Goal: Find specific page/section: Find specific page/section

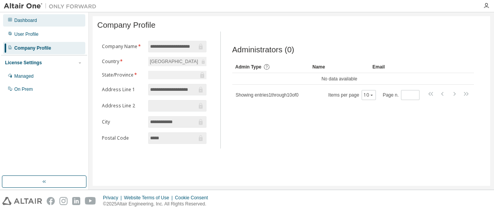
click at [17, 22] on div "Dashboard" at bounding box center [25, 20] width 23 height 6
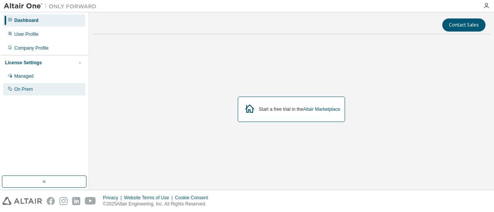
click at [20, 94] on div "On Prem" at bounding box center [44, 89] width 82 height 12
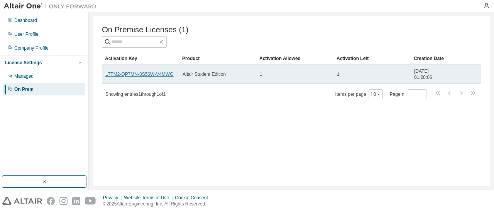
click at [160, 77] on link "L7TM2-QP7MN-8S56W-V4MWG" at bounding box center [139, 74] width 68 height 5
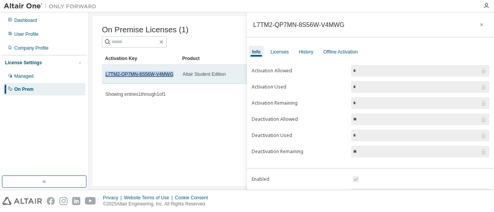
drag, startPoint x: 178, startPoint y: 75, endPoint x: 106, endPoint y: 74, distance: 72.1
click at [106, 74] on td "L7TM2-QP7MN-8S56W-V4MWG" at bounding box center [140, 74] width 77 height 19
copy link "L7TM2-QP7MN-8S56W-V4MWG"
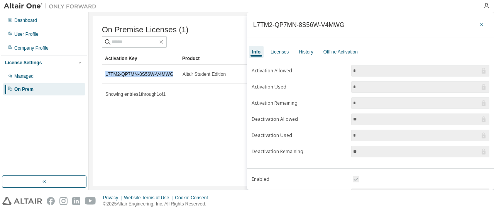
click at [480, 24] on button "button" at bounding box center [481, 25] width 12 height 12
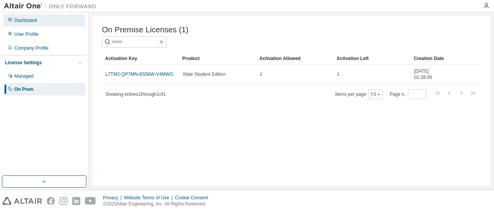
click at [38, 20] on div "Dashboard" at bounding box center [44, 20] width 82 height 12
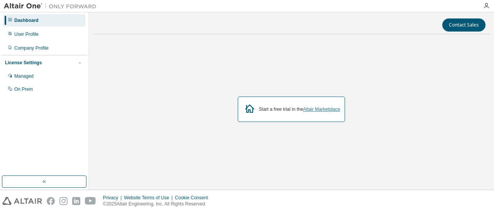
click at [326, 111] on link "Altair Marketplace" at bounding box center [321, 109] width 37 height 5
